Goal: Navigation & Orientation: Find specific page/section

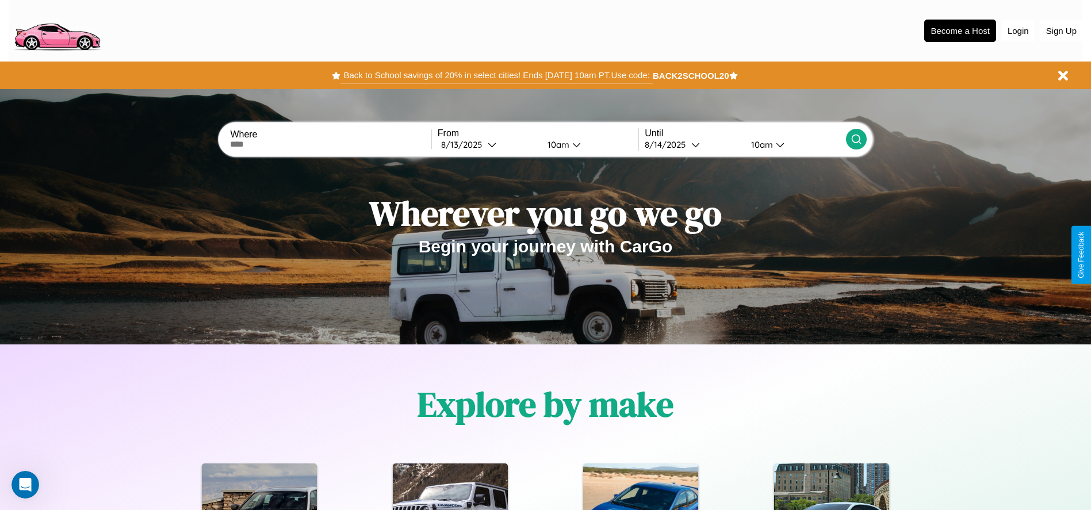
click at [496, 75] on button "Back to School savings of 20% in select cities! Ends [DATE] 10am PT. Use code:" at bounding box center [496, 75] width 312 height 16
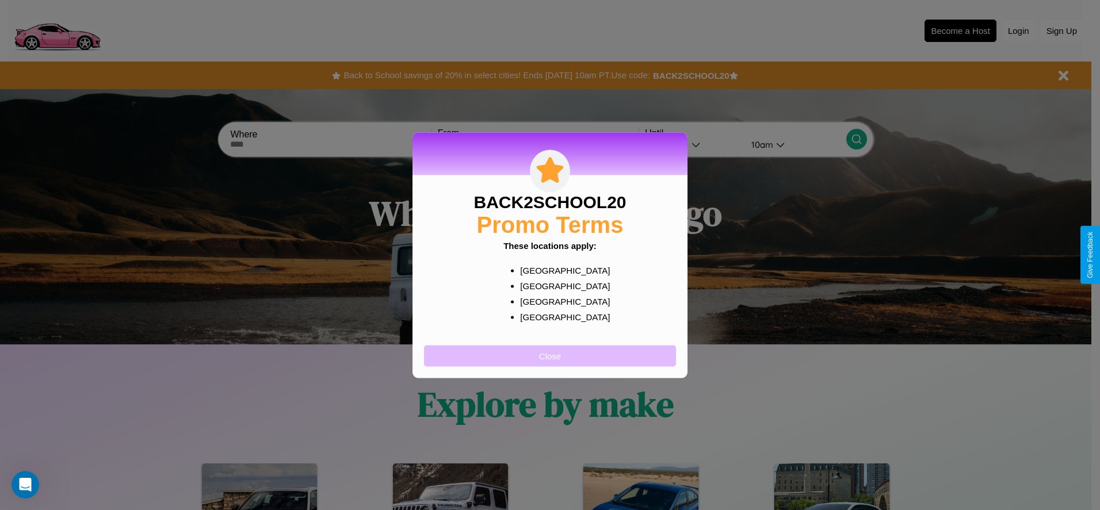
click at [550, 355] on button "Close" at bounding box center [550, 355] width 252 height 21
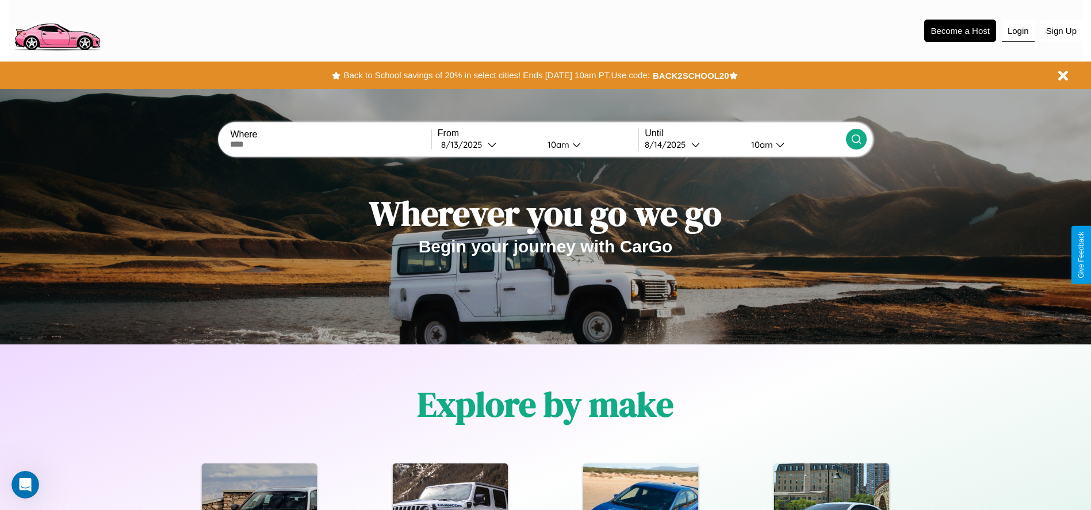
click at [1018, 30] on button "Login" at bounding box center [1018, 31] width 33 height 22
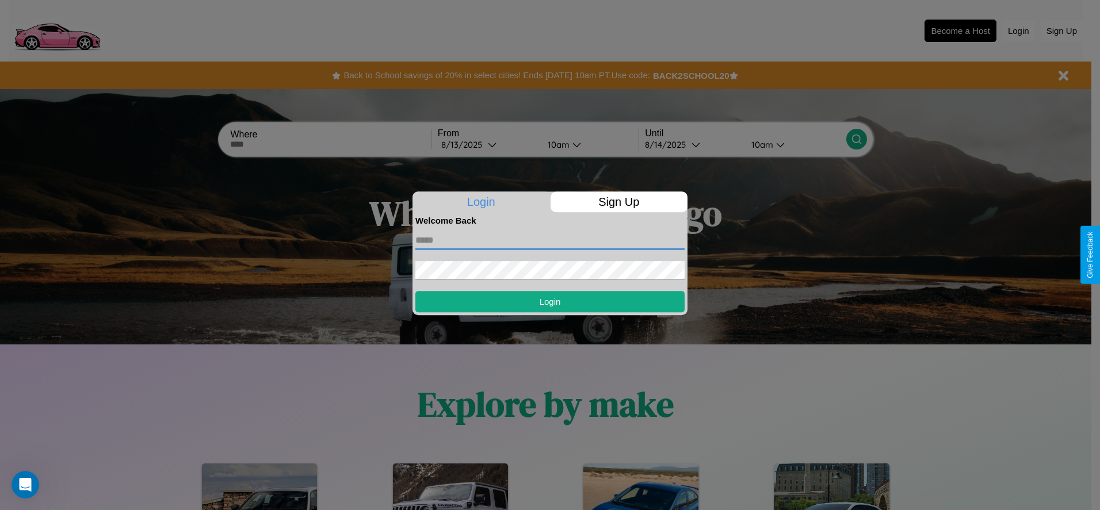
click at [550, 240] on input "text" at bounding box center [549, 240] width 269 height 18
type input "**********"
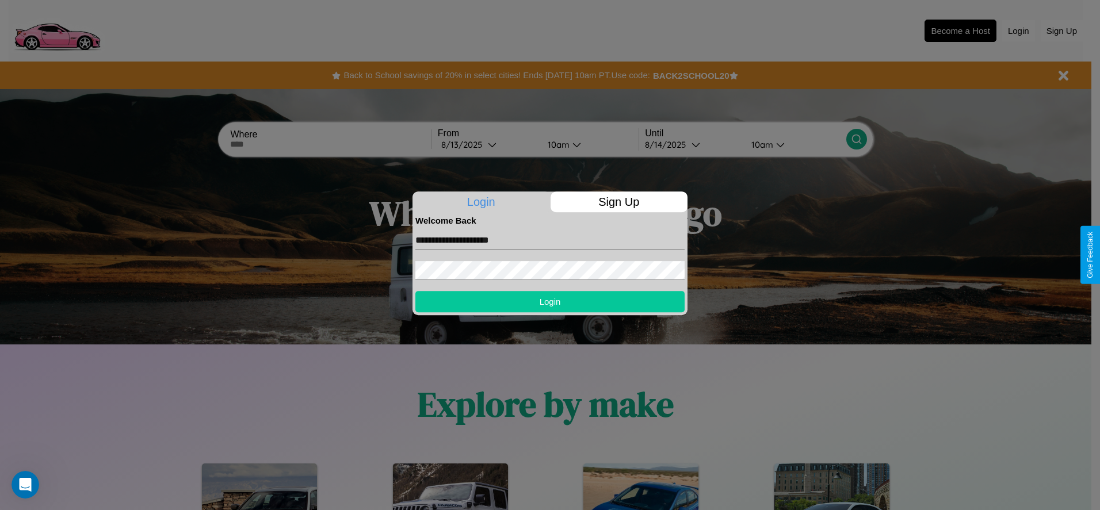
click at [550, 301] on button "Login" at bounding box center [549, 301] width 269 height 21
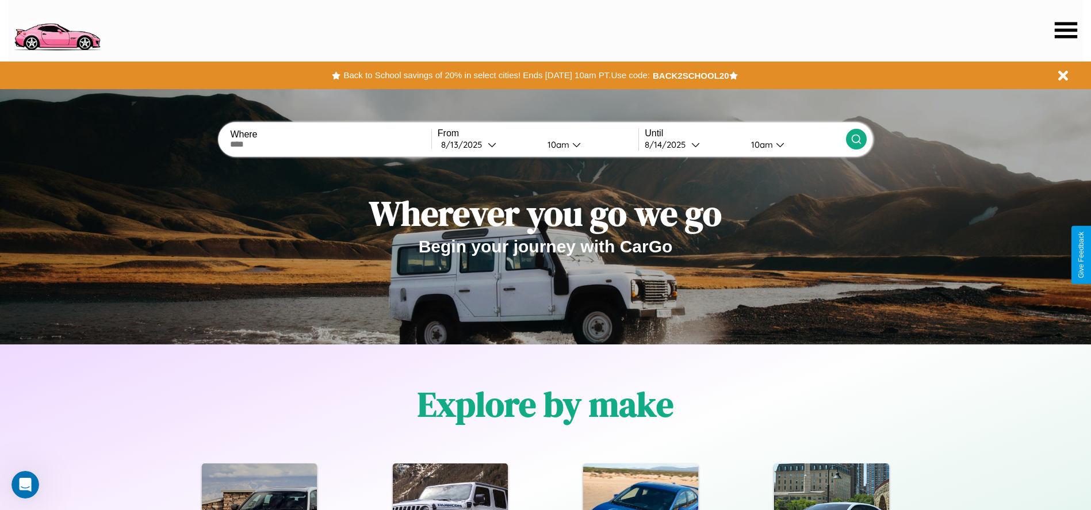
click at [1066, 30] on icon at bounding box center [1066, 30] width 22 height 16
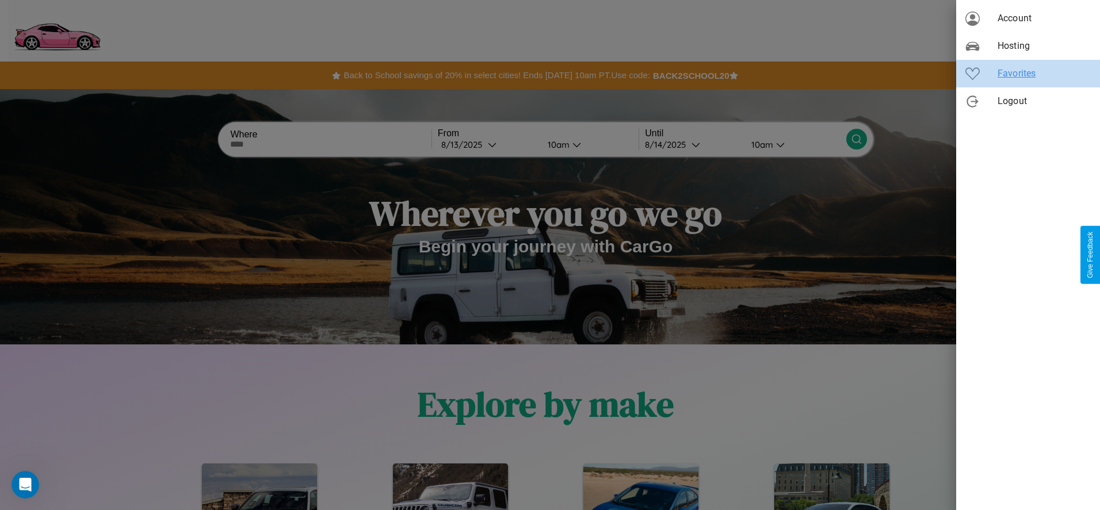
click at [1028, 74] on span "Favorites" at bounding box center [1043, 74] width 93 height 14
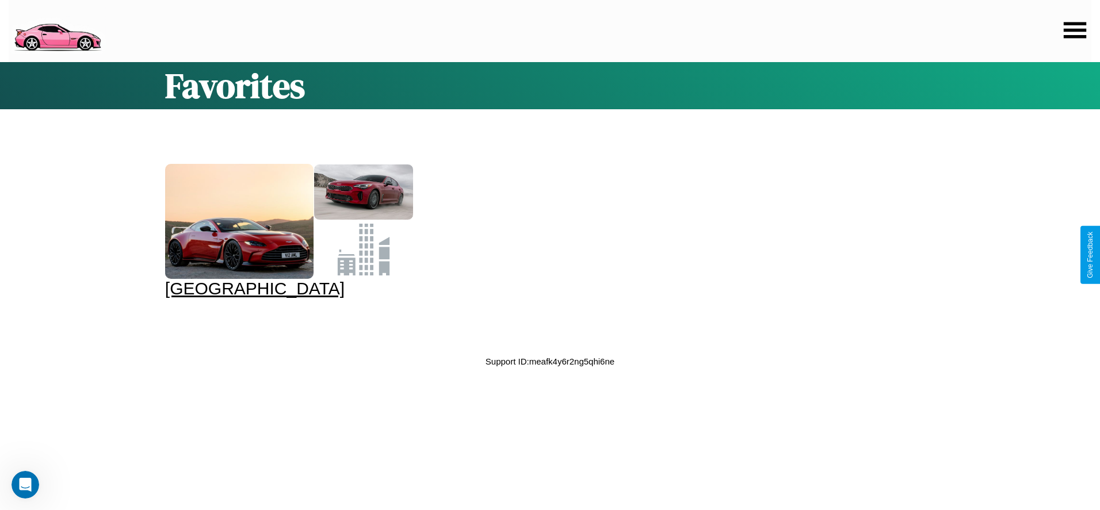
click at [287, 231] on div at bounding box center [239, 221] width 148 height 115
